Goal: Task Accomplishment & Management: Manage account settings

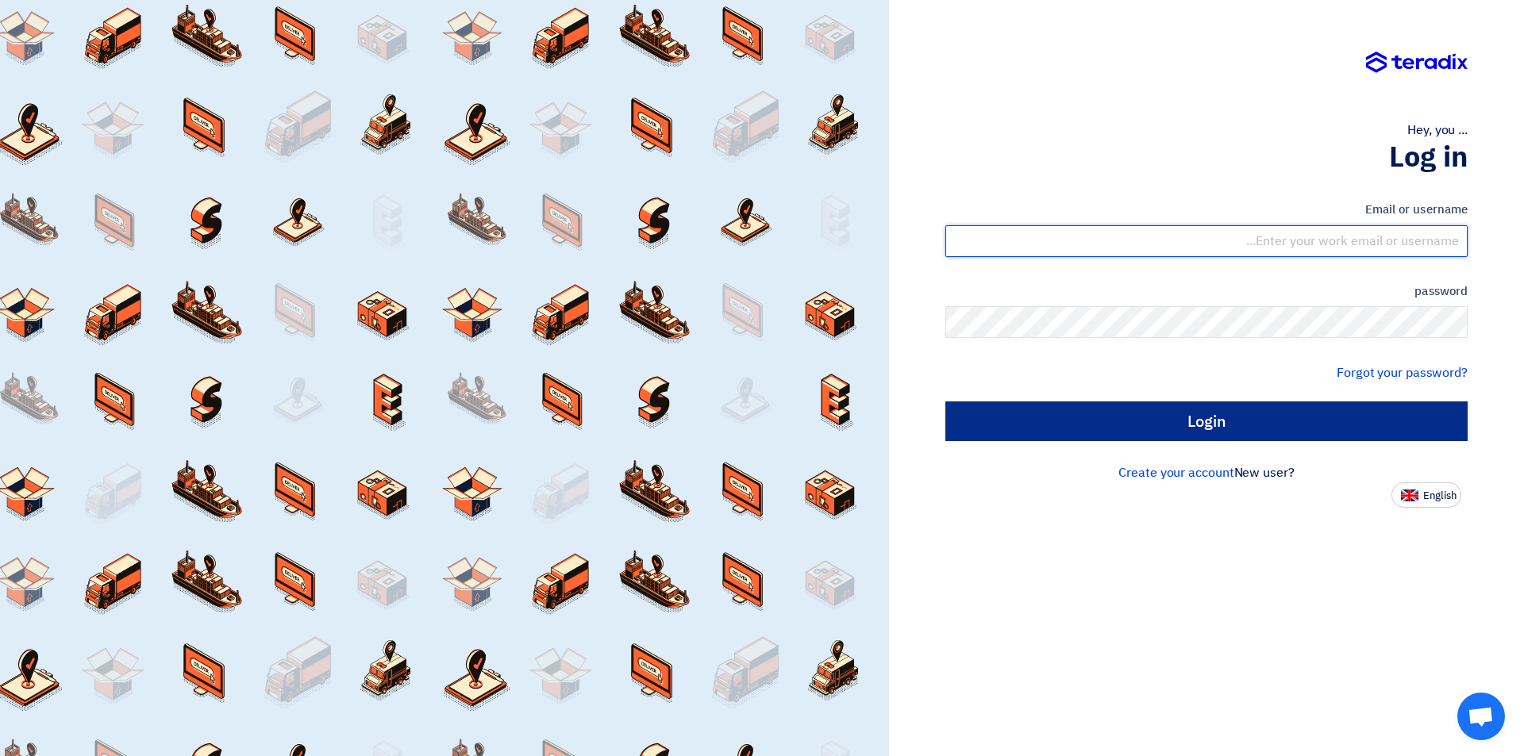
type input "sales@tareeqalkhair.com"
click at [1168, 423] on input "Login" at bounding box center [1206, 422] width 522 height 40
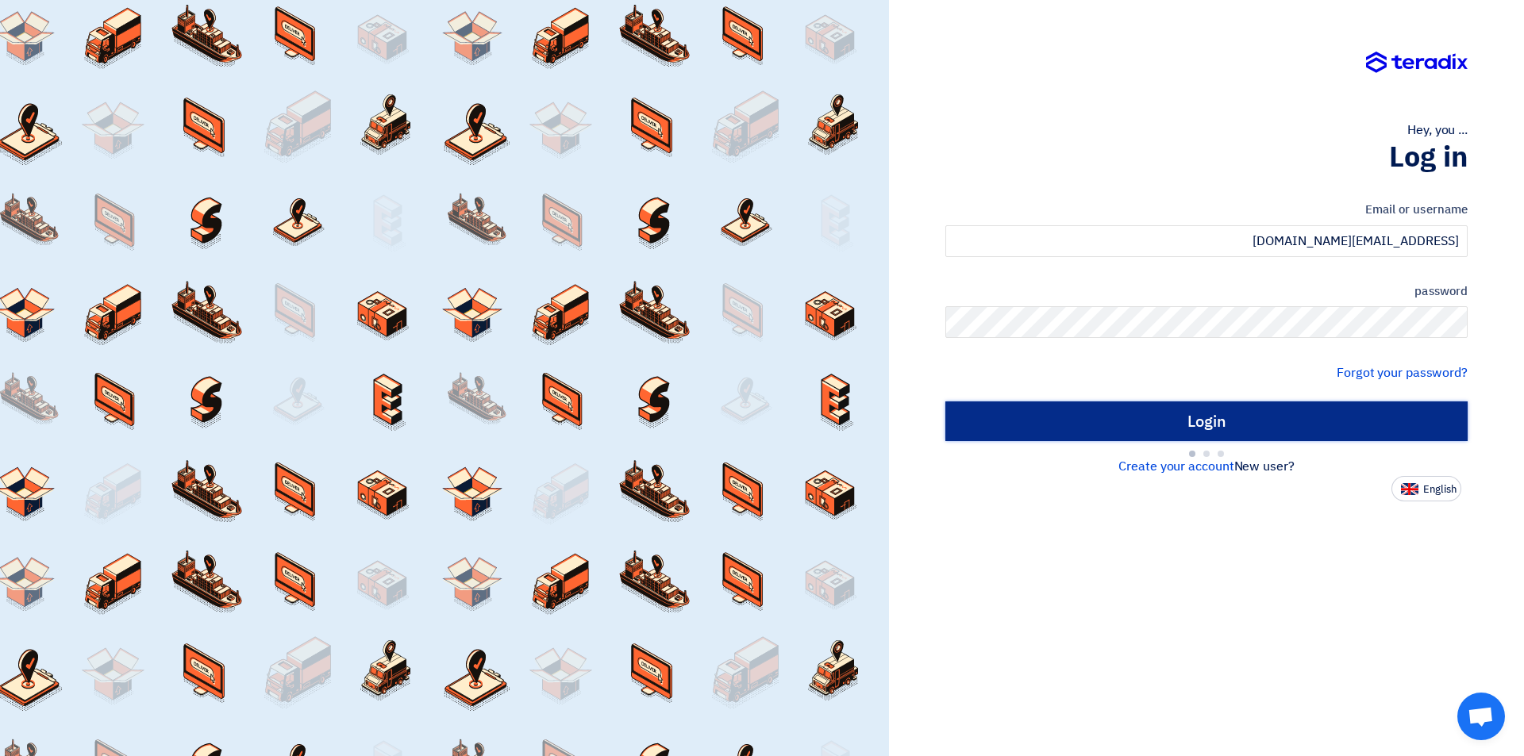
type input "Sign in"
